Goal: Task Accomplishment & Management: Contribute content

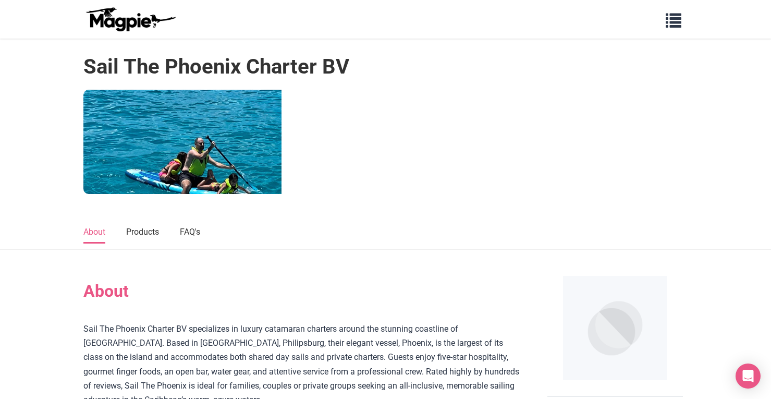
scroll to position [388, 0]
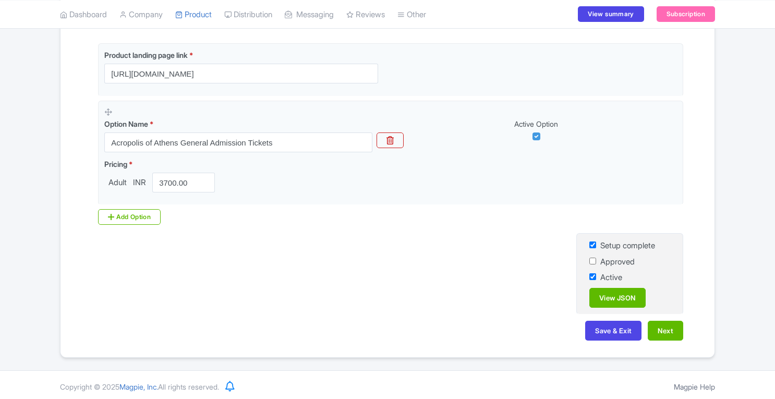
scroll to position [242, 0]
click at [622, 298] on link "View JSON" at bounding box center [617, 298] width 56 height 20
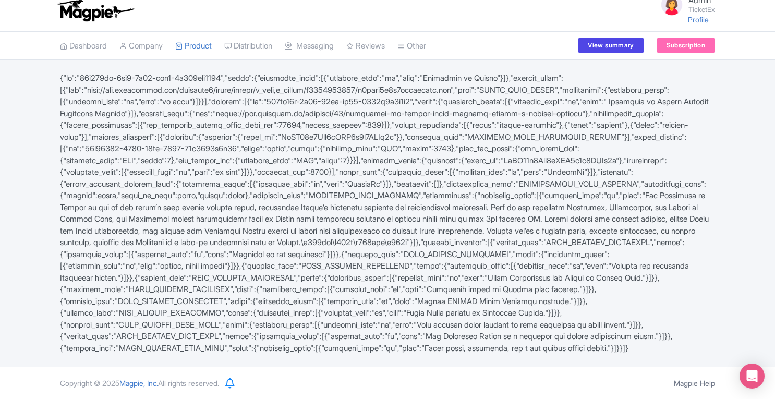
scroll to position [56, 0]
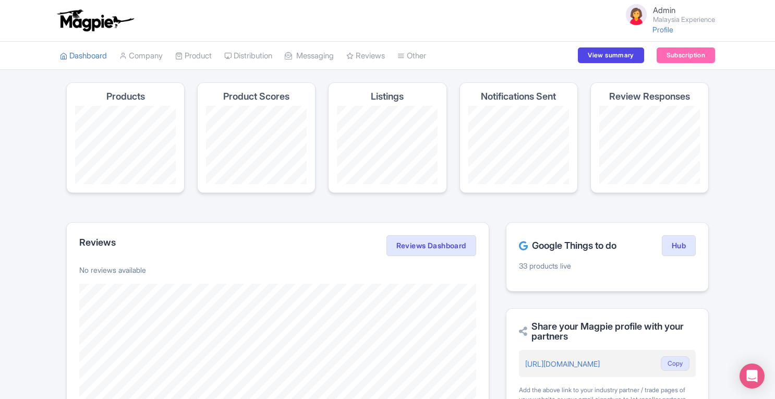
click at [0, 0] on link "Outbox" at bounding box center [0, 0] width 0 height 0
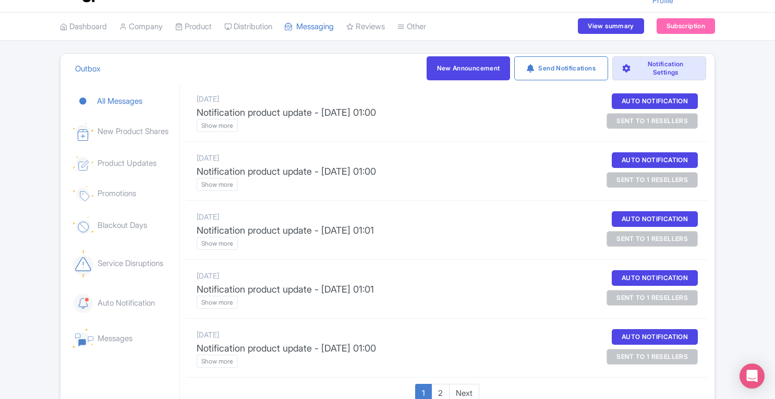
scroll to position [30, 0]
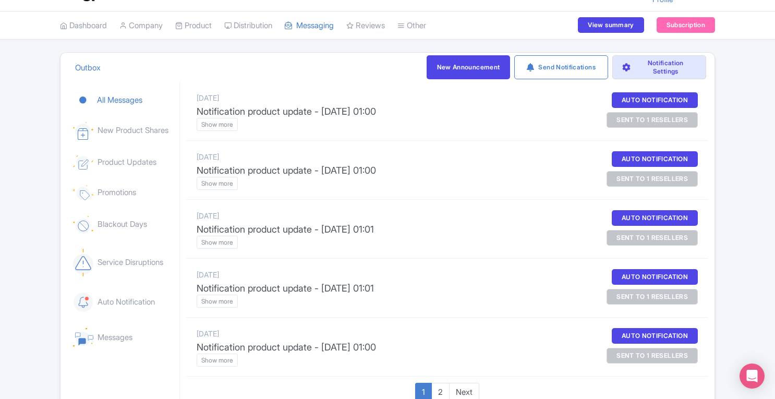
click at [637, 117] on div "sent to 1 resellers" at bounding box center [652, 120] width 91 height 16
click at [225, 123] on btn "Show more" at bounding box center [217, 124] width 41 height 13
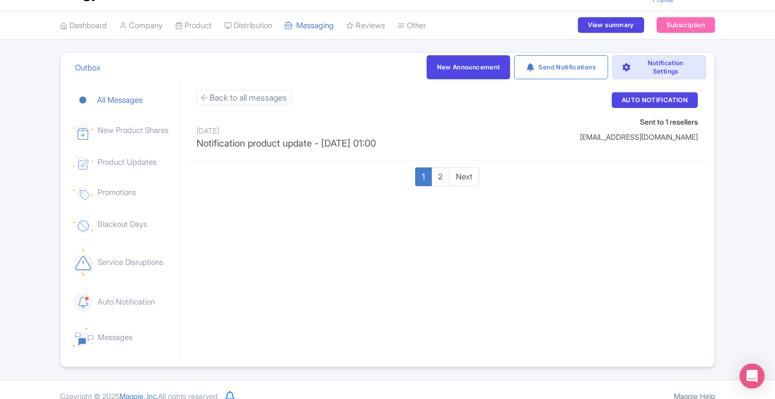
click at [236, 89] on div "Back to all messages July 13, 2025 Notification product update - 2025-07-13 01:…" at bounding box center [447, 121] width 522 height 79
click at [226, 94] on btn "Back to all messages" at bounding box center [244, 98] width 95 height 16
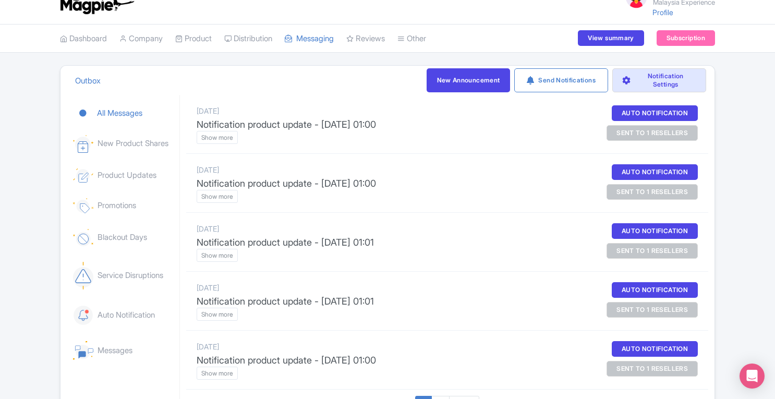
scroll to position [0, 0]
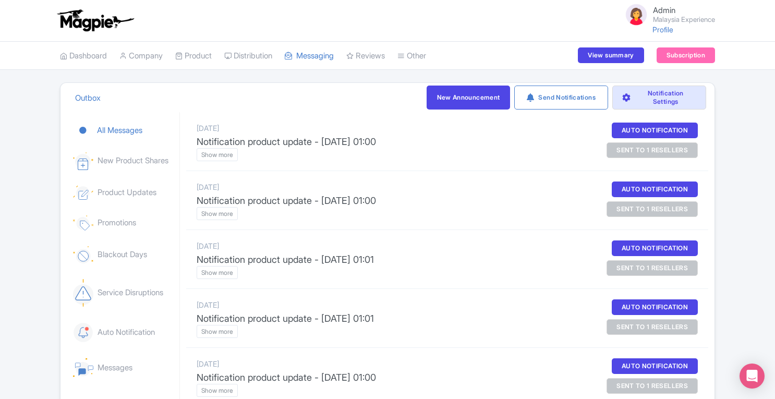
click at [218, 153] on btn "Show more" at bounding box center [217, 154] width 41 height 13
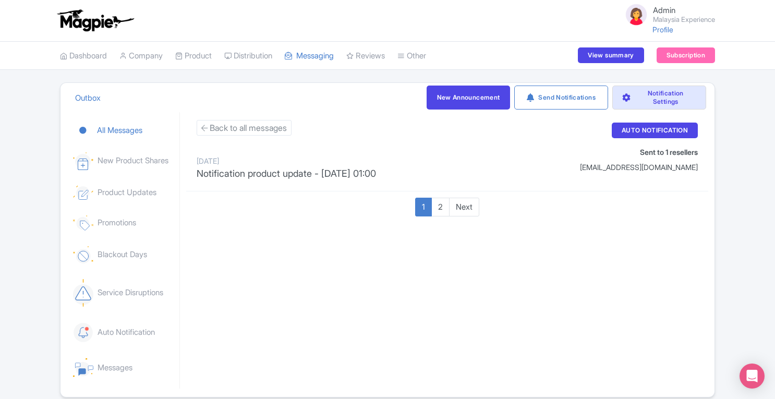
click at [201, 54] on link "Product" at bounding box center [193, 56] width 37 height 29
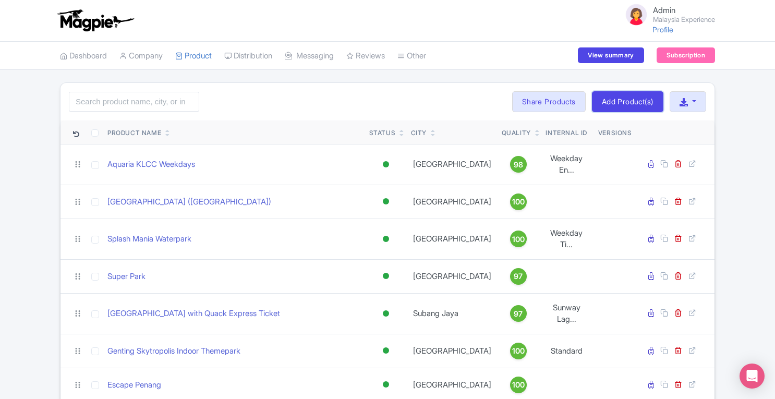
click at [633, 103] on link "Add Product(s)" at bounding box center [627, 101] width 71 height 21
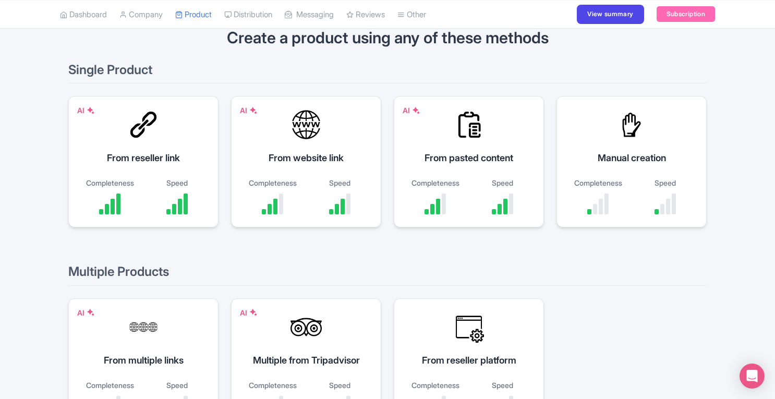
scroll to position [122, 0]
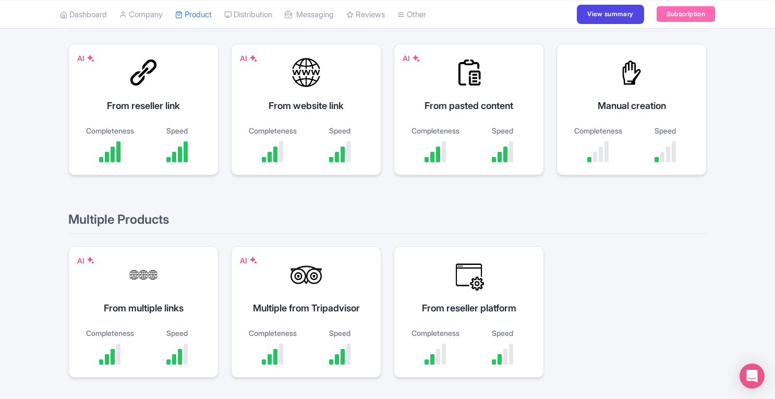
click at [299, 291] on div "AI Multiple from Tripadvisor Completeness Speed" at bounding box center [306, 311] width 150 height 131
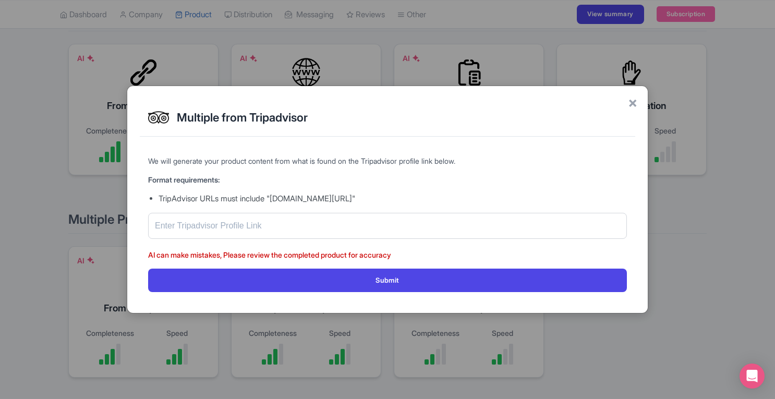
click at [631, 104] on span "×" at bounding box center [632, 102] width 9 height 22
